Goal: Find specific page/section: Find specific page/section

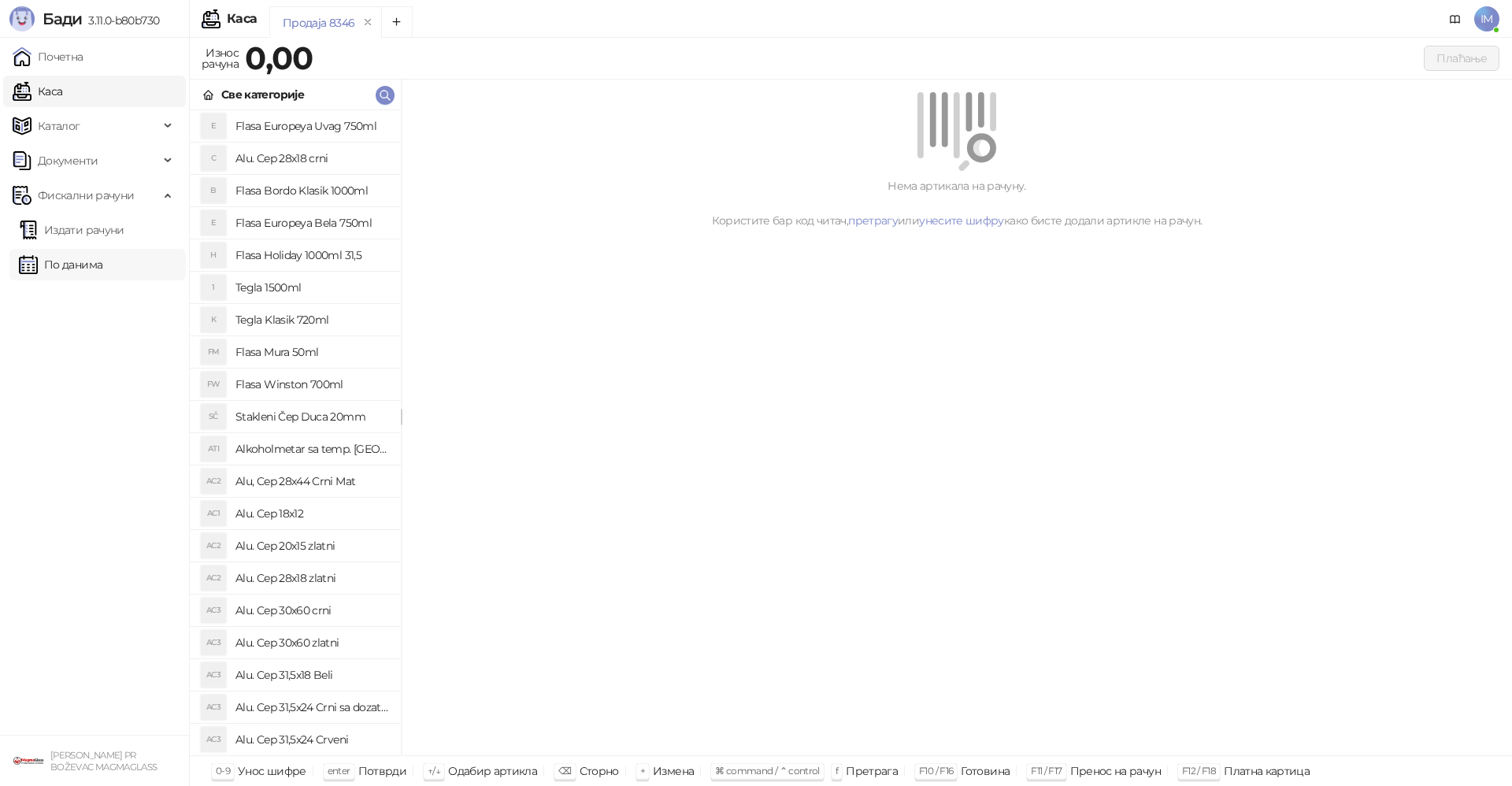
click at [78, 264] on link "По данима" at bounding box center [61, 264] width 83 height 31
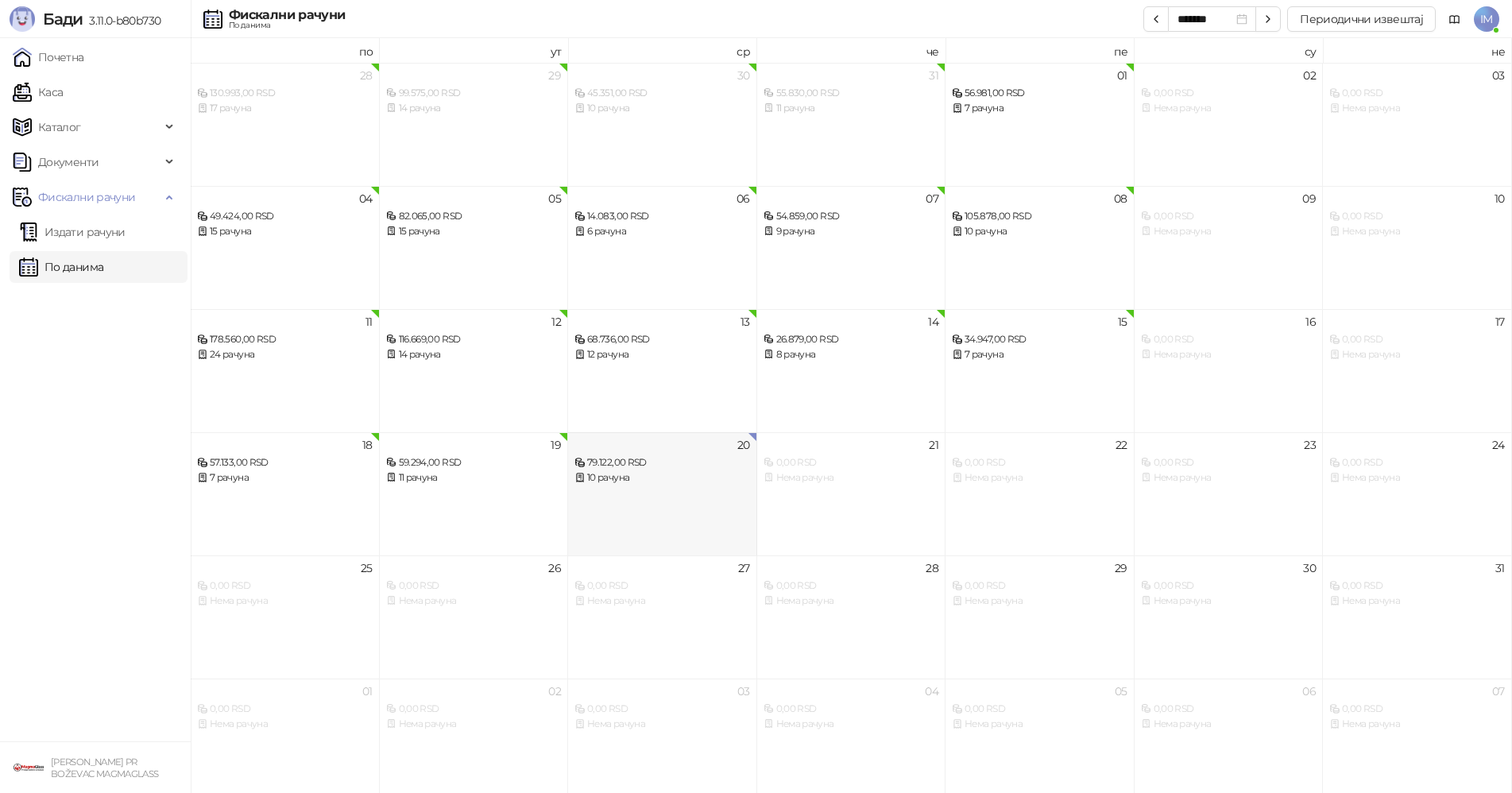
click at [725, 484] on div "10 рачуна" at bounding box center [662, 478] width 176 height 15
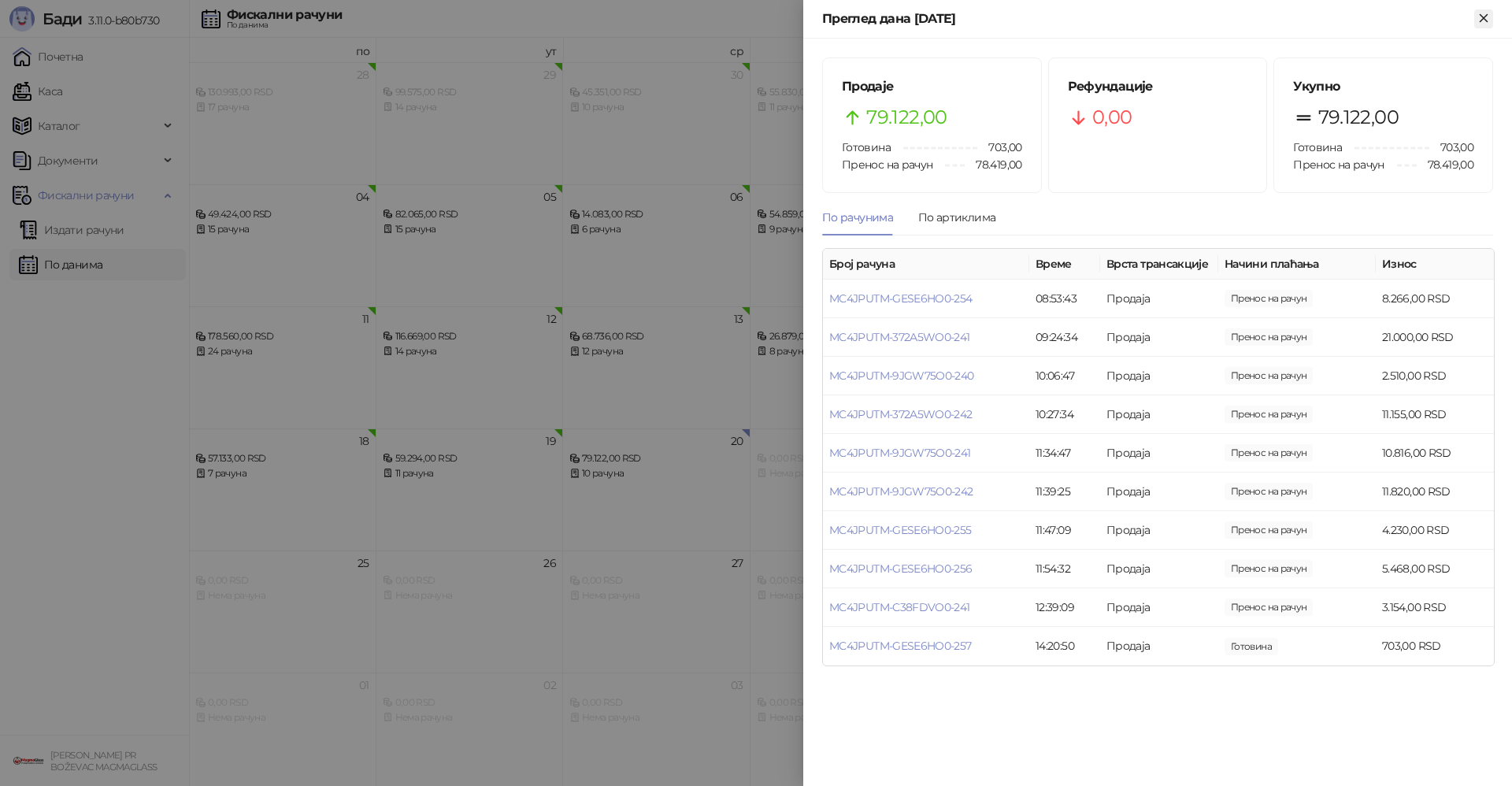
click at [1490, 20] on icon "Close" at bounding box center [1484, 18] width 14 height 14
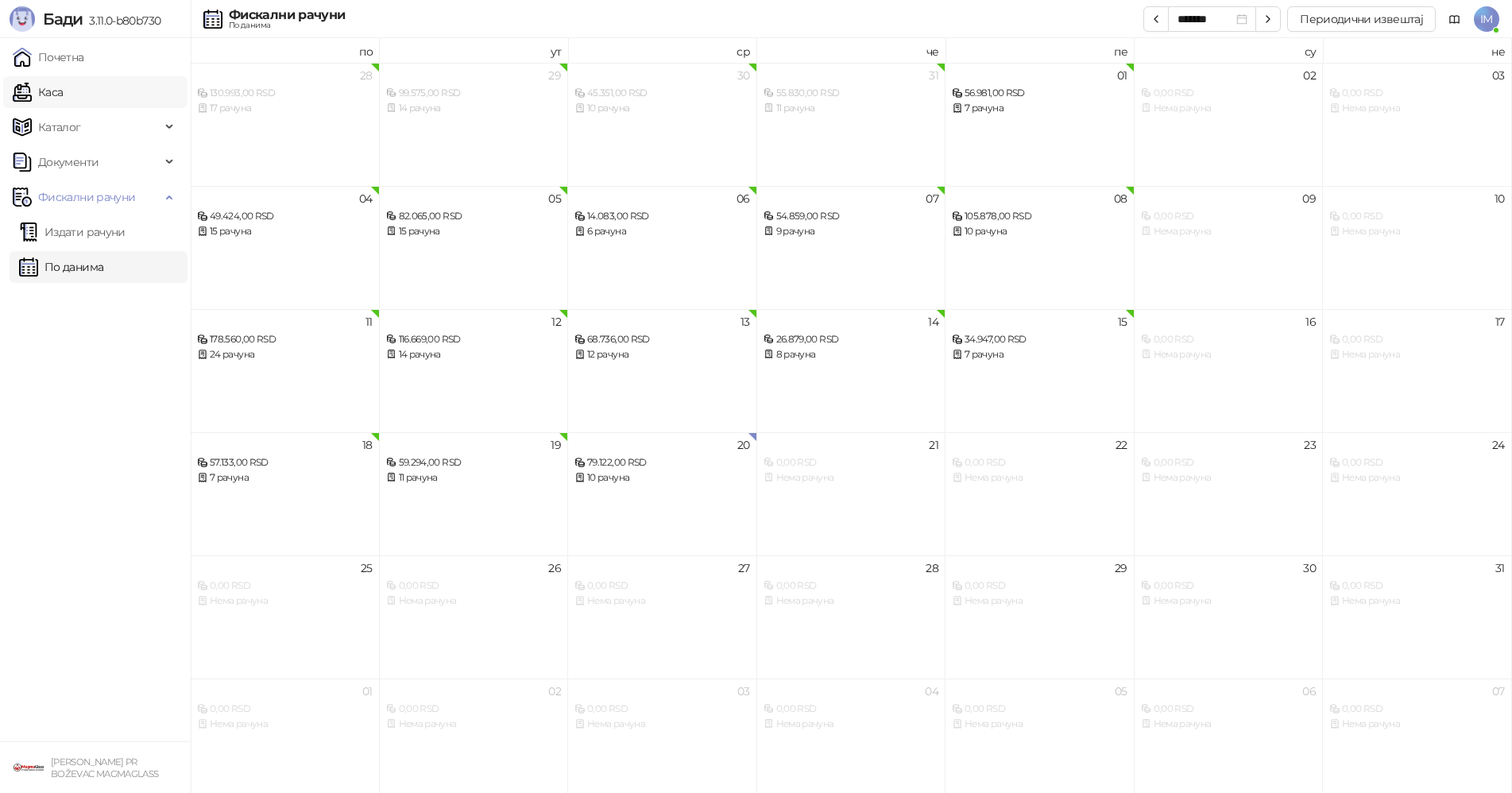
click at [62, 92] on link "Каса" at bounding box center [37, 92] width 50 height 32
